Goal: Task Accomplishment & Management: Use online tool/utility

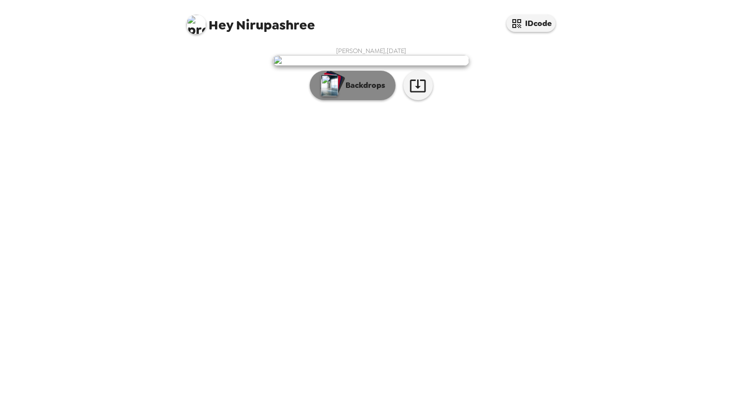
click at [354, 91] on p "Backdrops" at bounding box center [363, 86] width 45 height 12
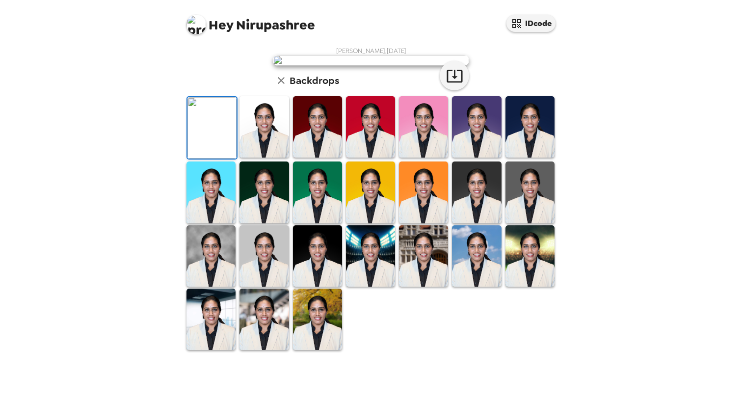
scroll to position [15, 0]
click at [543, 158] on img at bounding box center [530, 126] width 49 height 61
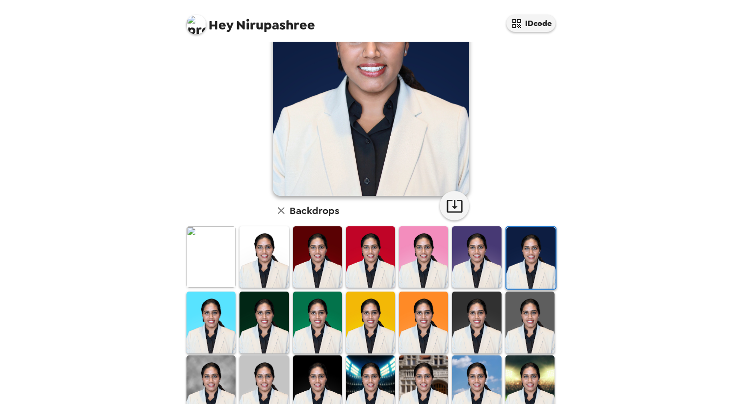
scroll to position [109, 0]
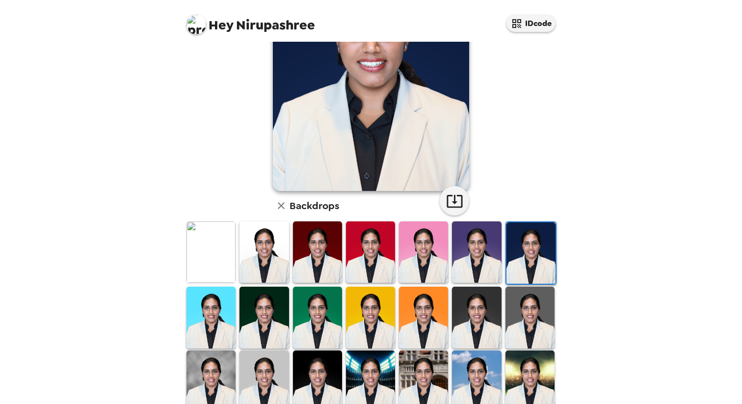
click at [265, 320] on img at bounding box center [264, 317] width 49 height 61
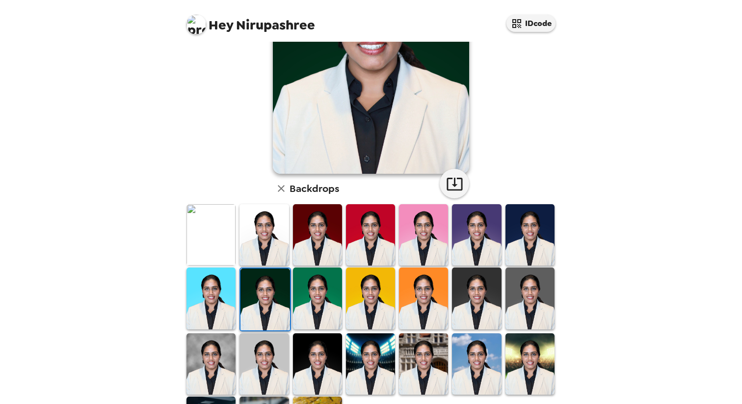
scroll to position [197, 0]
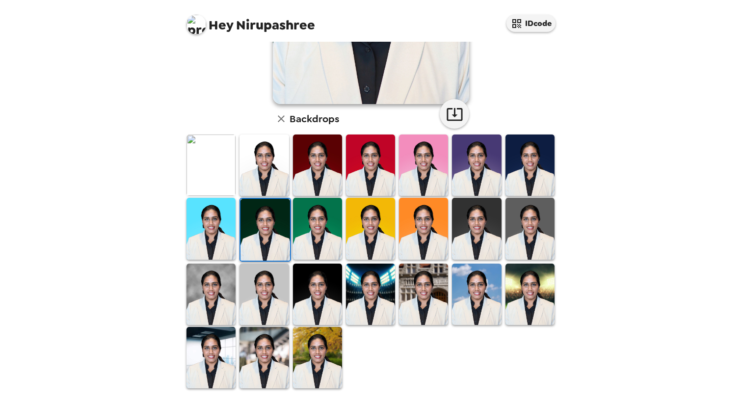
click at [308, 289] on img at bounding box center [317, 294] width 49 height 61
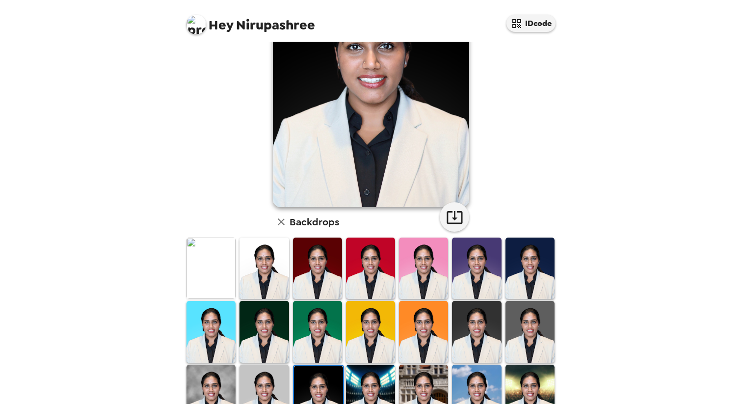
scroll to position [0, 0]
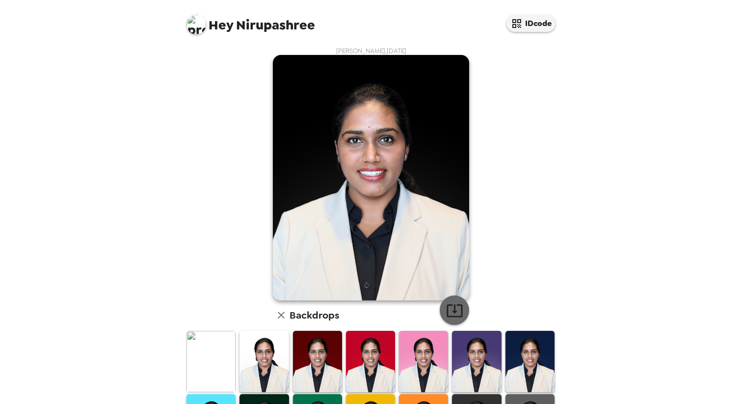
click at [453, 308] on icon "button" at bounding box center [454, 310] width 17 height 17
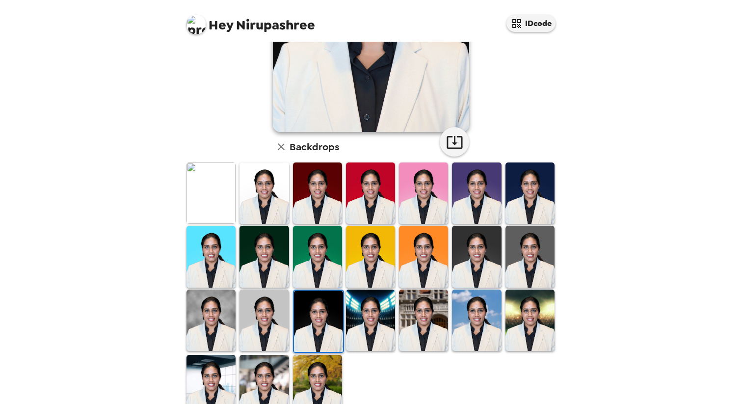
scroll to position [195, 0]
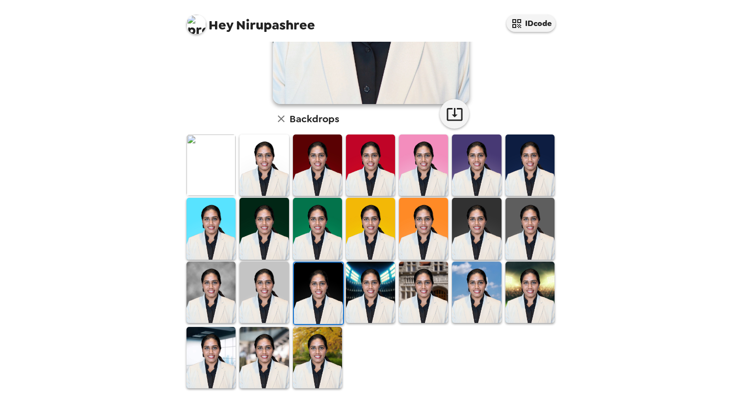
click at [490, 226] on img at bounding box center [476, 228] width 49 height 61
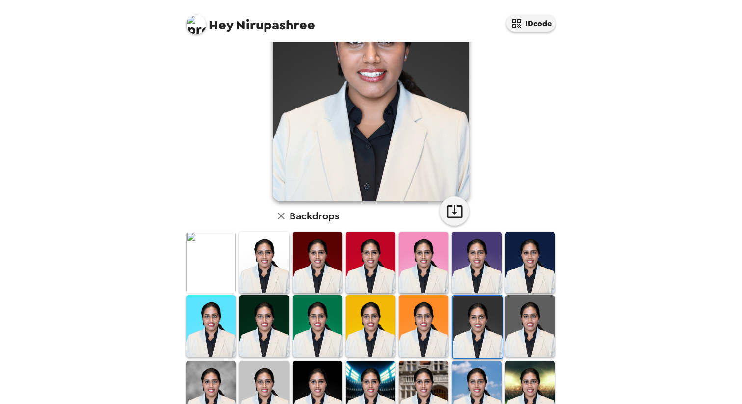
scroll to position [109, 0]
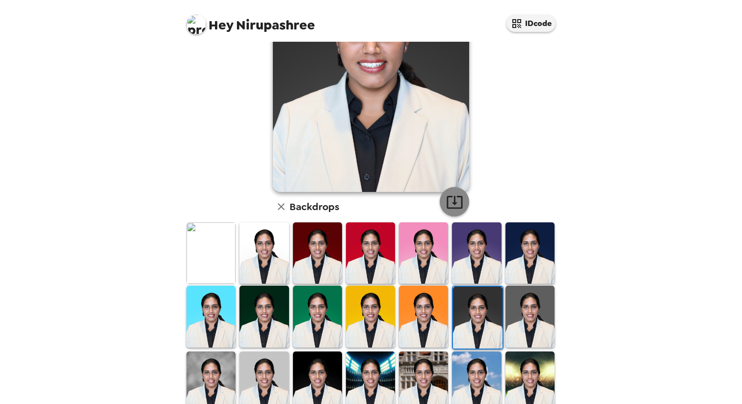
click at [454, 203] on icon "button" at bounding box center [455, 202] width 16 height 13
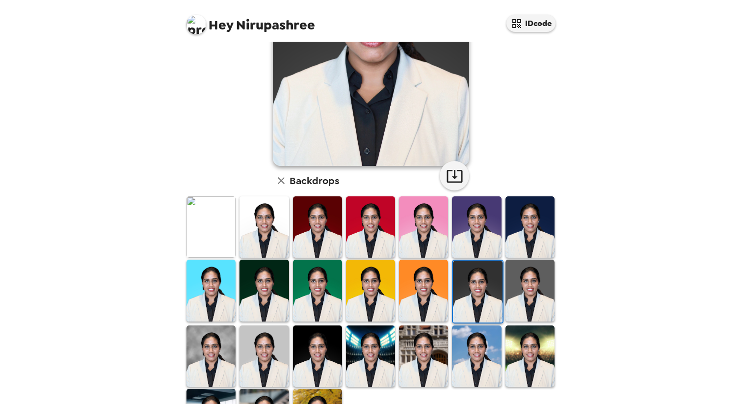
scroll to position [146, 0]
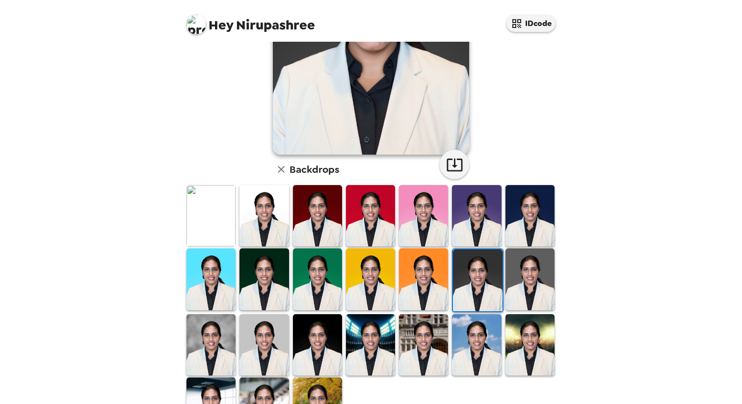
click at [270, 289] on img at bounding box center [264, 278] width 49 height 61
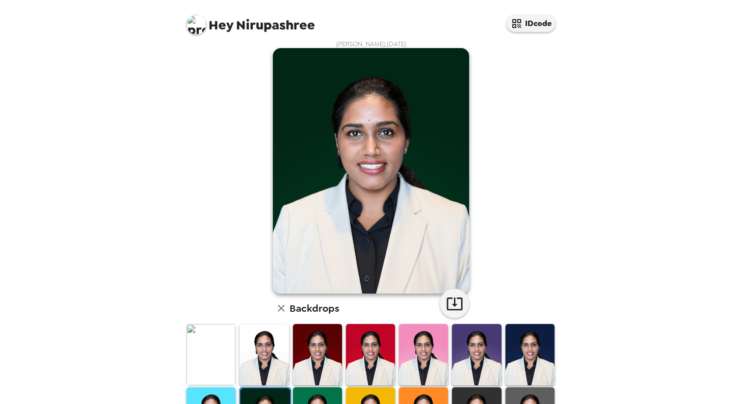
scroll to position [0, 0]
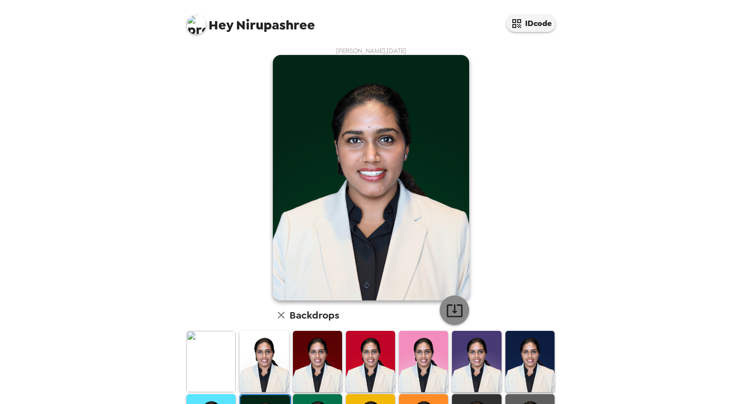
click at [452, 308] on icon "button" at bounding box center [454, 310] width 17 height 17
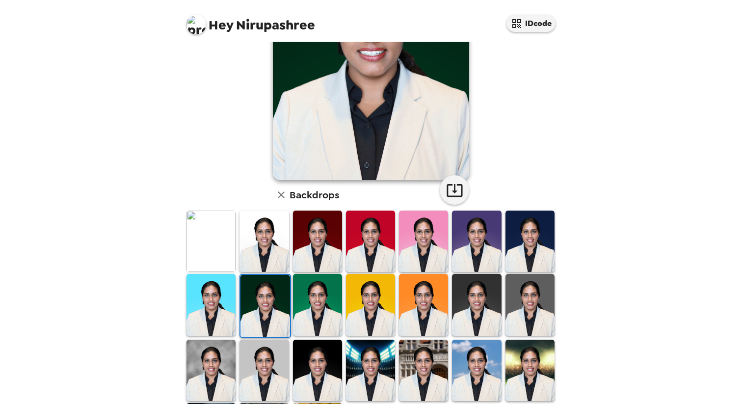
scroll to position [134, 0]
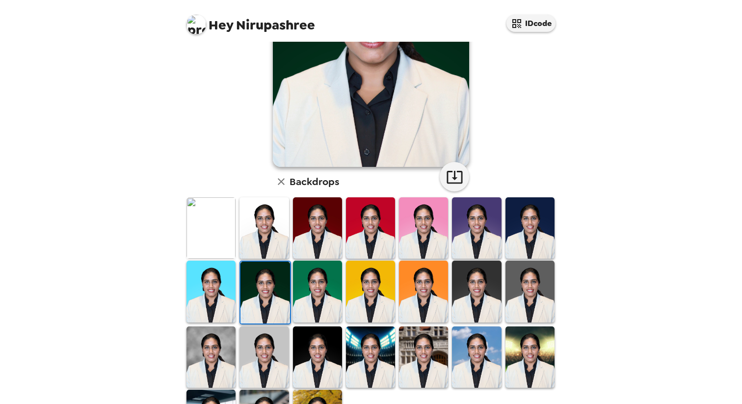
click at [533, 225] on img at bounding box center [530, 227] width 49 height 61
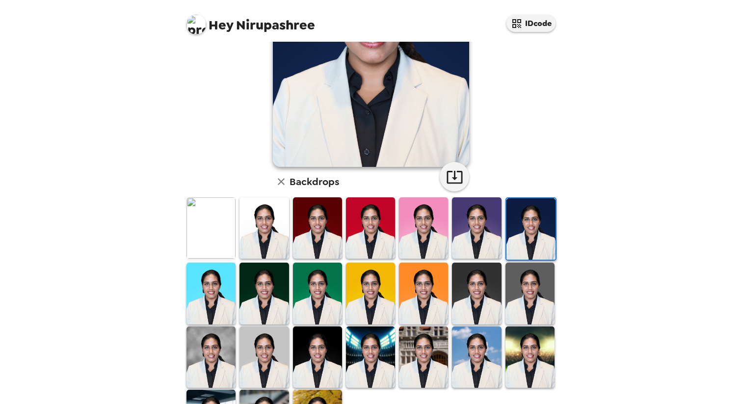
scroll to position [0, 0]
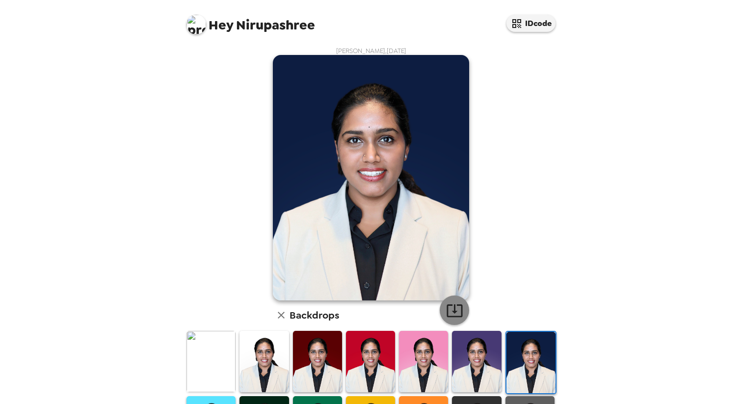
click at [459, 306] on icon "button" at bounding box center [454, 310] width 17 height 17
click at [478, 367] on img at bounding box center [476, 361] width 49 height 61
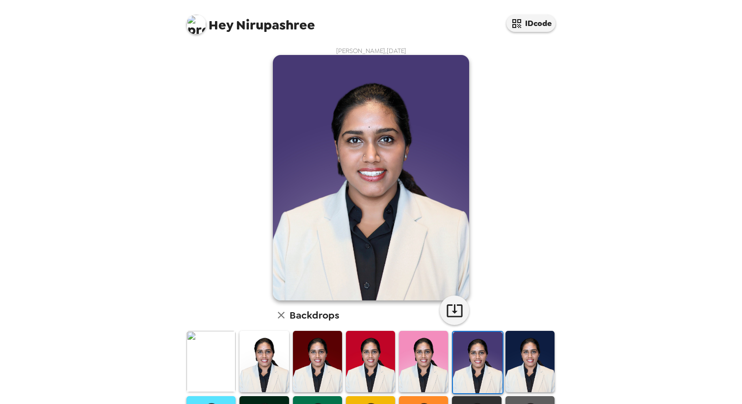
click at [370, 368] on img at bounding box center [370, 361] width 49 height 61
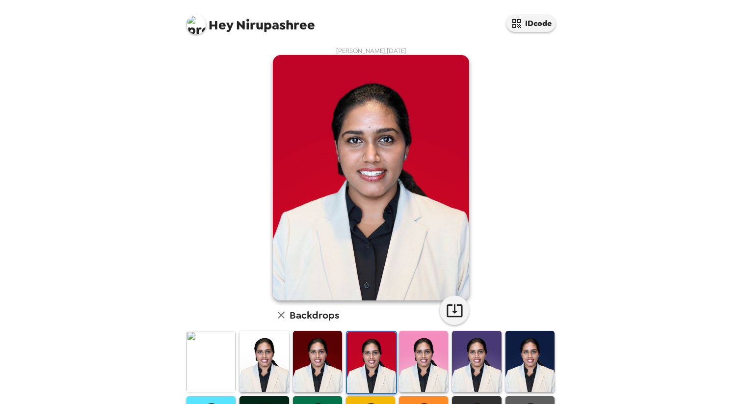
click at [307, 362] on img at bounding box center [317, 361] width 49 height 61
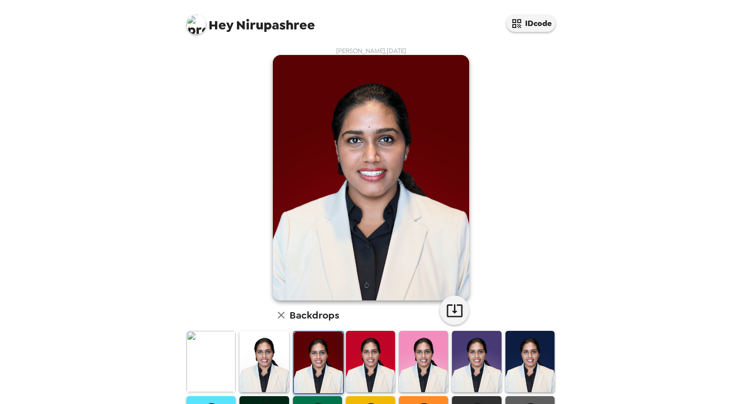
click at [270, 361] on img at bounding box center [264, 361] width 49 height 61
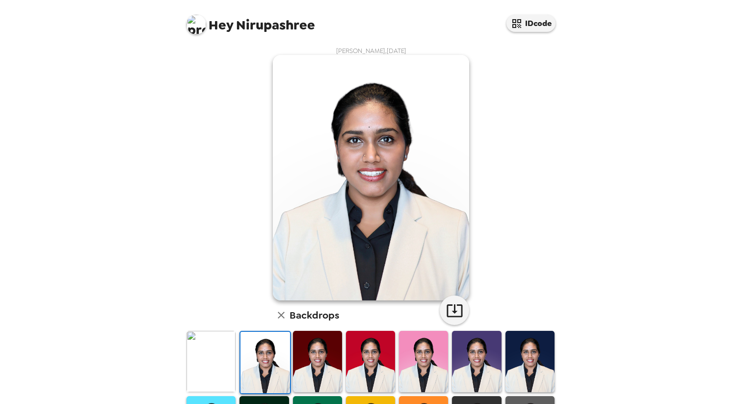
click at [208, 360] on img at bounding box center [211, 361] width 49 height 61
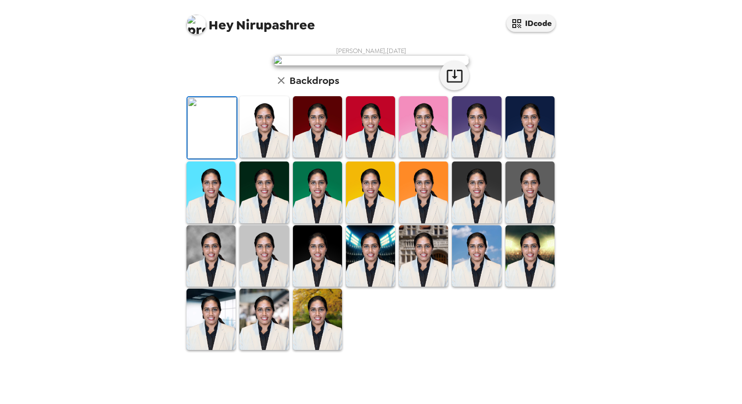
scroll to position [191, 0]
click at [370, 287] on img at bounding box center [370, 255] width 49 height 61
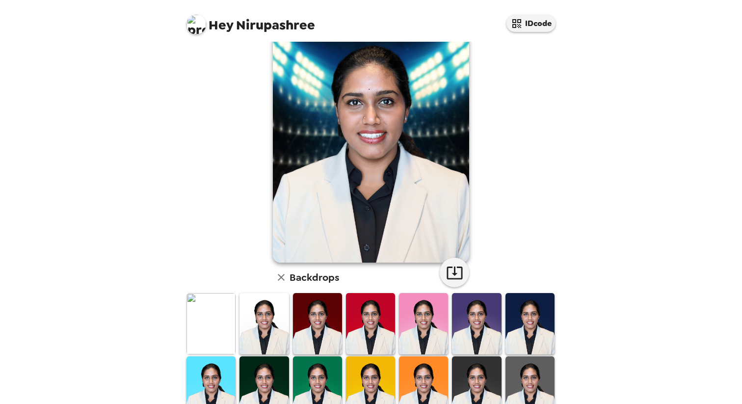
scroll to position [0, 0]
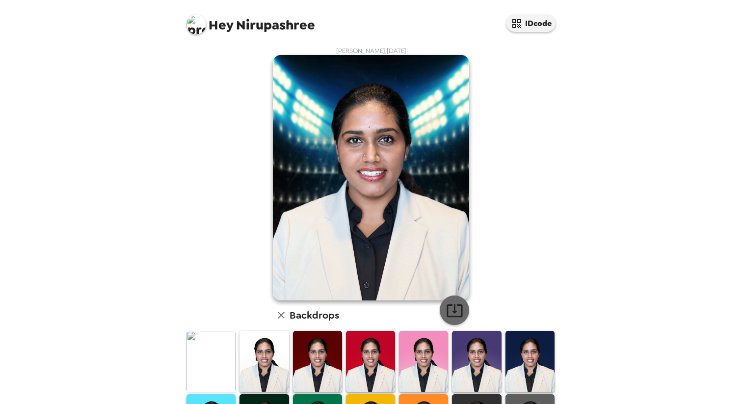
click at [457, 310] on icon "button" at bounding box center [454, 310] width 17 height 17
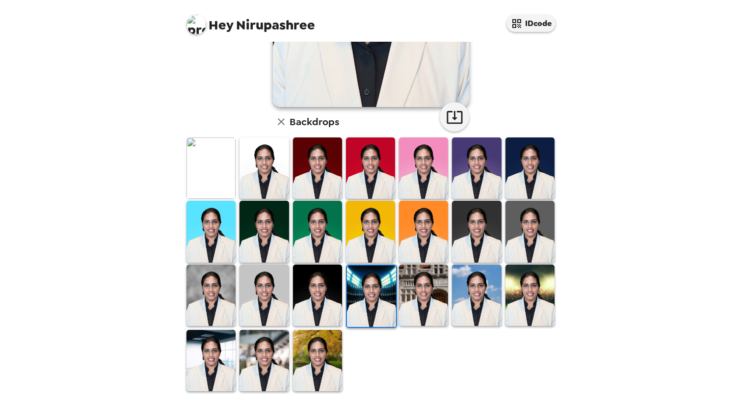
scroll to position [194, 0]
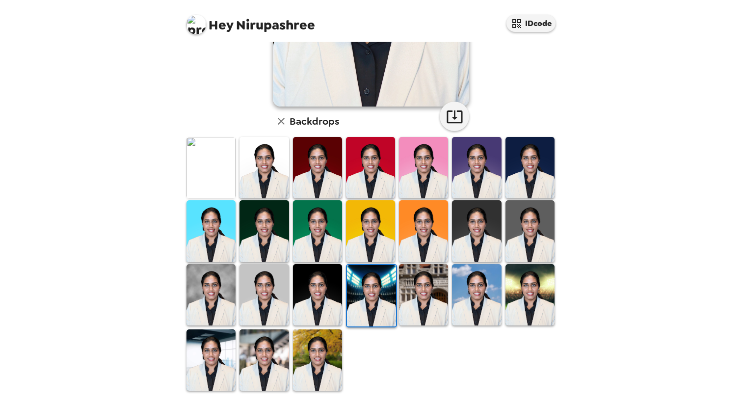
click at [527, 289] on img at bounding box center [530, 294] width 49 height 61
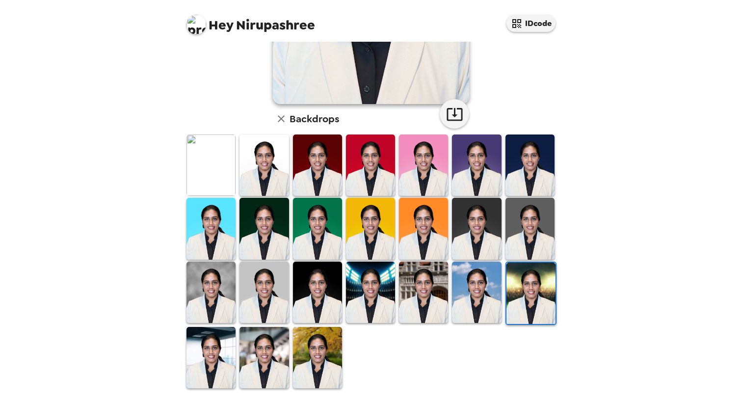
scroll to position [0, 0]
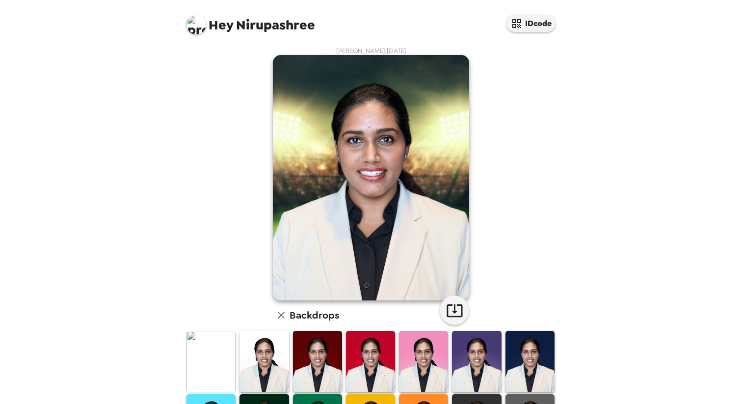
click at [213, 365] on img at bounding box center [211, 361] width 49 height 61
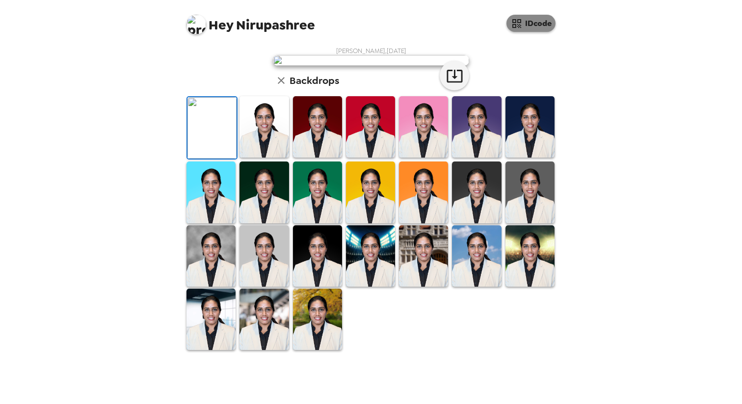
click at [530, 19] on button "IDcode" at bounding box center [531, 23] width 49 height 17
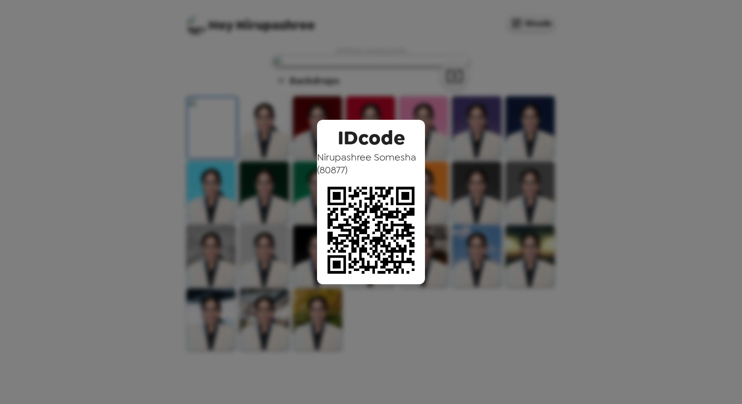
click at [372, 48] on div "IDcode [PERSON_NAME] ( 80877 )" at bounding box center [371, 202] width 742 height 404
